Goal: Task Accomplishment & Management: Manage account settings

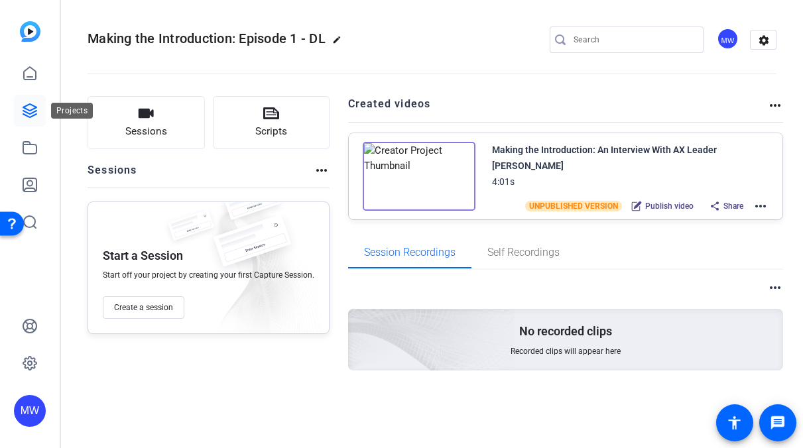
click at [28, 104] on icon at bounding box center [29, 110] width 13 height 13
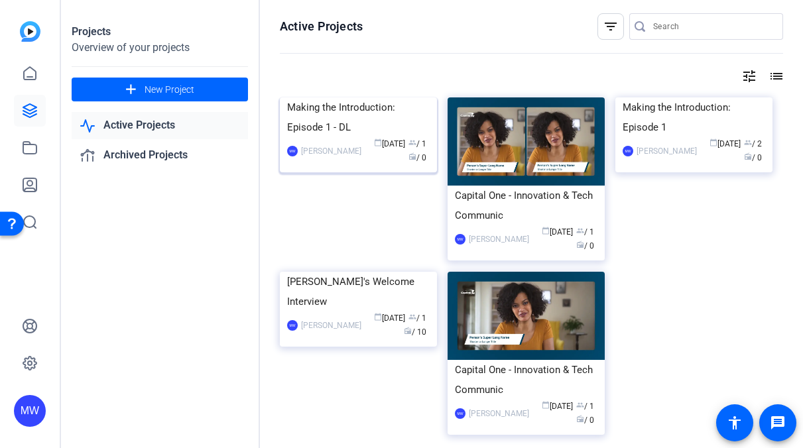
click at [307, 137] on div "Making the Introduction: Episode 1 - DL" at bounding box center [358, 117] width 142 height 40
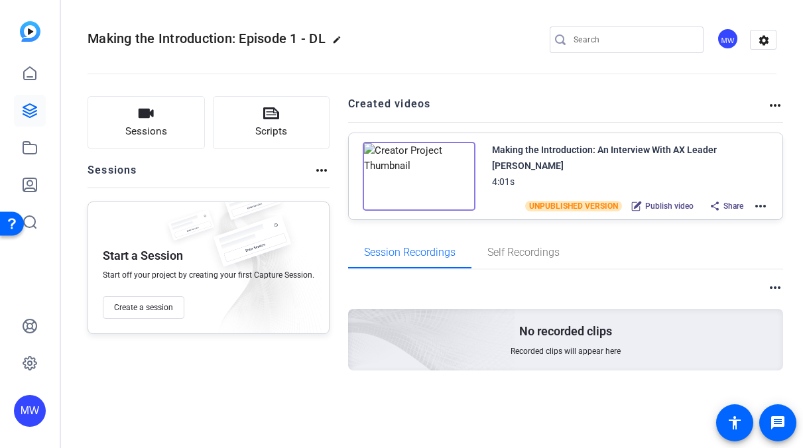
click at [765, 203] on mat-icon "more_horiz" at bounding box center [760, 206] width 16 height 16
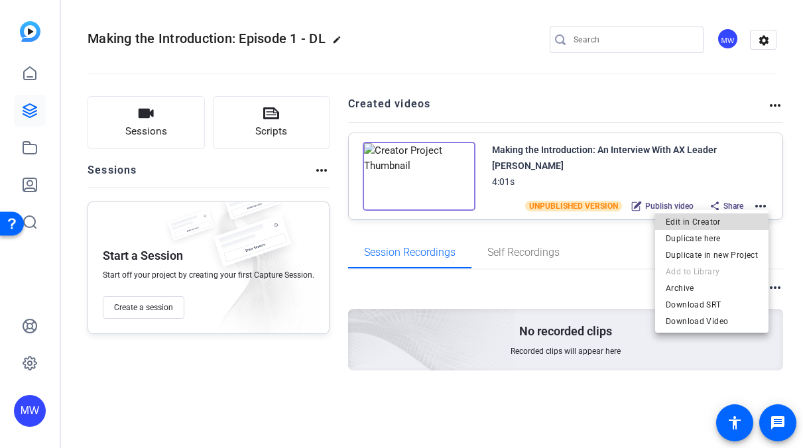
click at [734, 217] on span "Edit in Creator" at bounding box center [711, 222] width 92 height 16
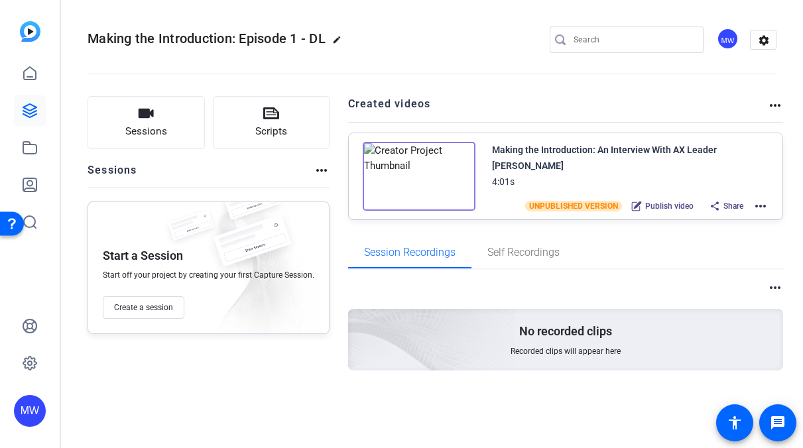
click at [729, 36] on div "MW" at bounding box center [727, 39] width 22 height 22
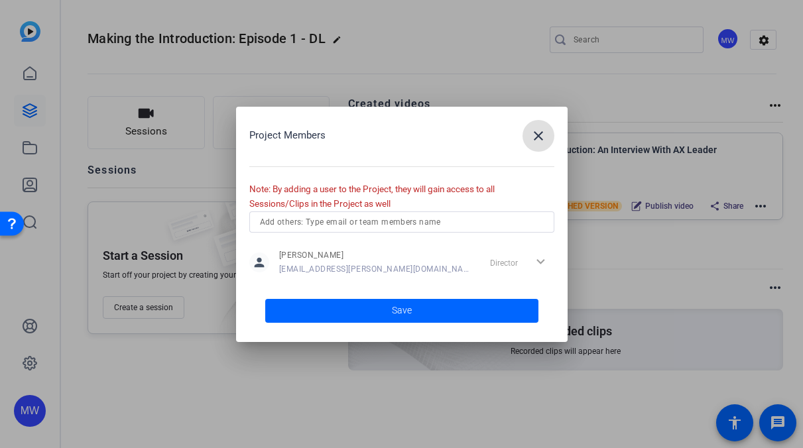
click at [353, 227] on input "text" at bounding box center [402, 222] width 284 height 16
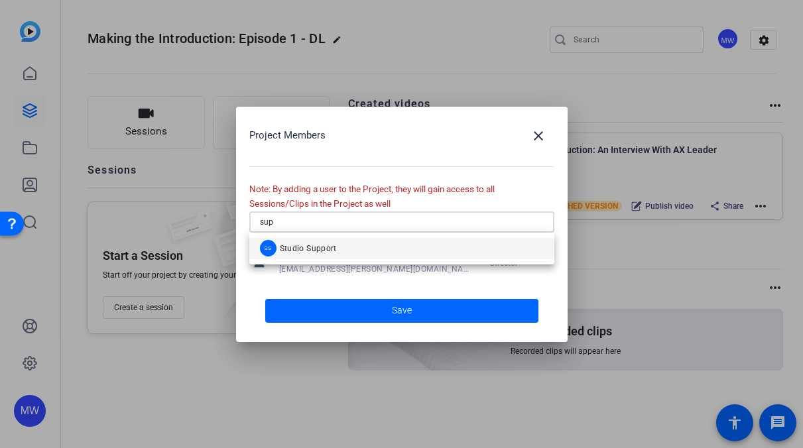
type input "sup"
click at [302, 240] on div "SS Studio Support" at bounding box center [298, 248] width 77 height 17
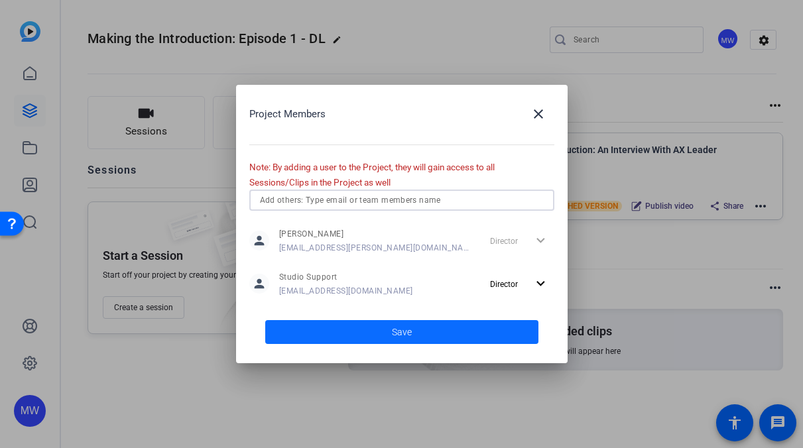
click at [361, 334] on span at bounding box center [401, 332] width 273 height 32
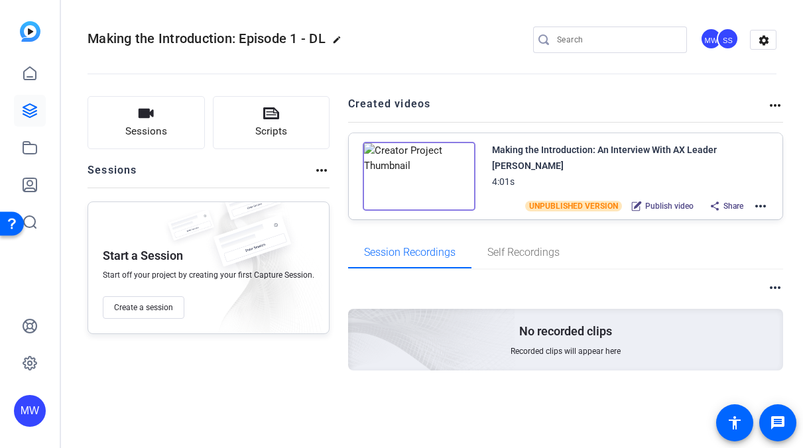
click at [758, 203] on mat-icon "more_horiz" at bounding box center [760, 206] width 16 height 16
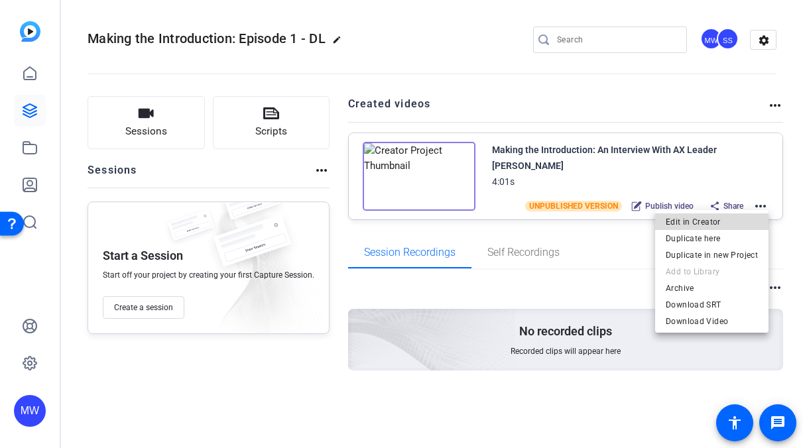
click at [722, 217] on span "Edit in Creator" at bounding box center [711, 222] width 92 height 16
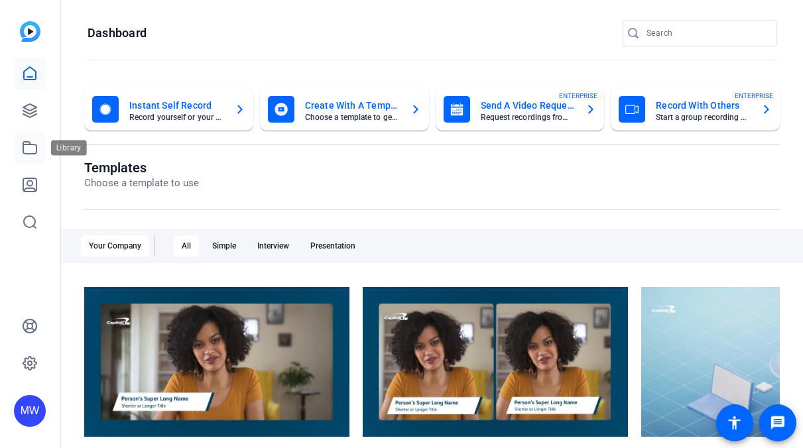
click at [28, 144] on icon at bounding box center [29, 148] width 13 height 12
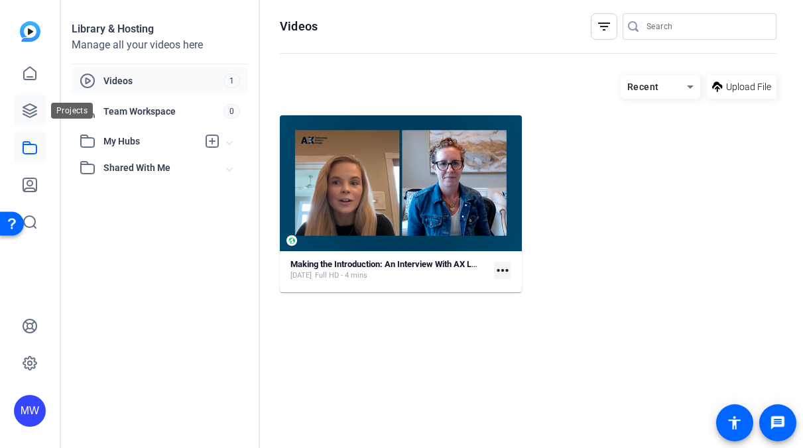
click at [29, 115] on icon at bounding box center [30, 111] width 16 height 16
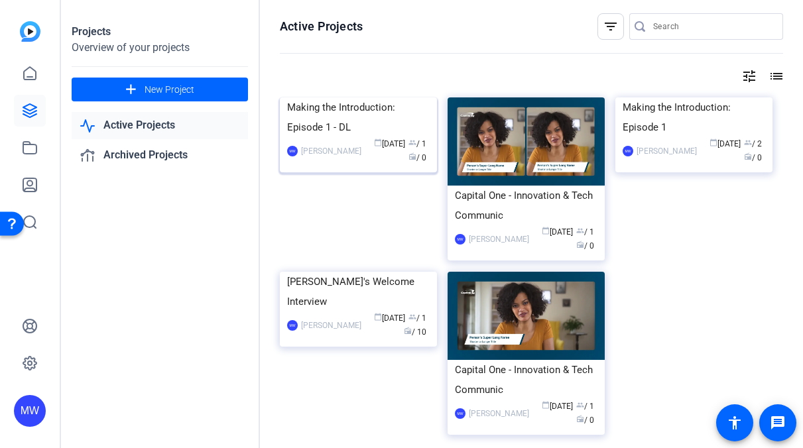
click at [401, 137] on div "Making the Introduction: Episode 1 - DL" at bounding box center [358, 117] width 142 height 40
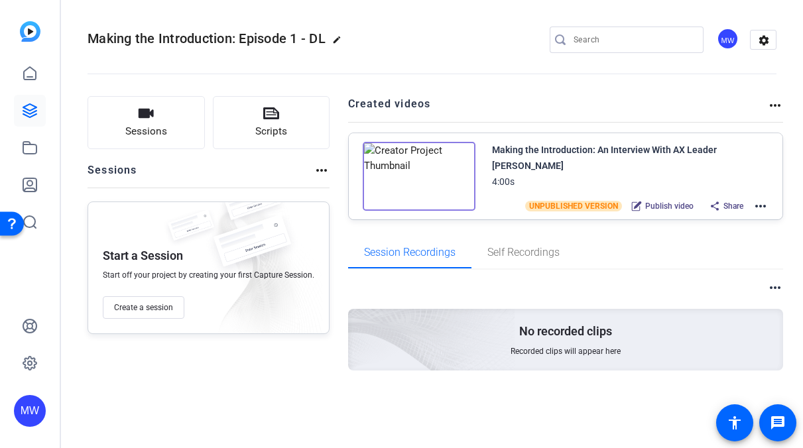
click at [771, 109] on mat-icon "more_horiz" at bounding box center [775, 105] width 16 height 16
click at [760, 207] on div at bounding box center [401, 224] width 803 height 448
click at [760, 207] on mat-icon "more_horiz" at bounding box center [760, 206] width 16 height 16
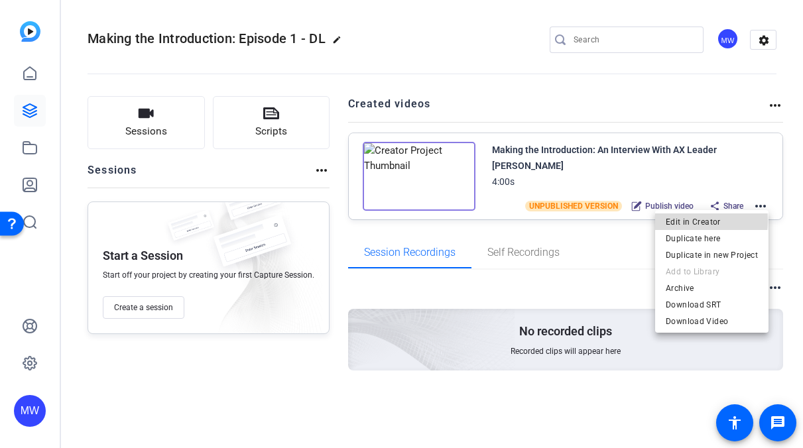
click at [696, 221] on span "Edit in Creator" at bounding box center [711, 222] width 92 height 16
